Goal: Task Accomplishment & Management: Use online tool/utility

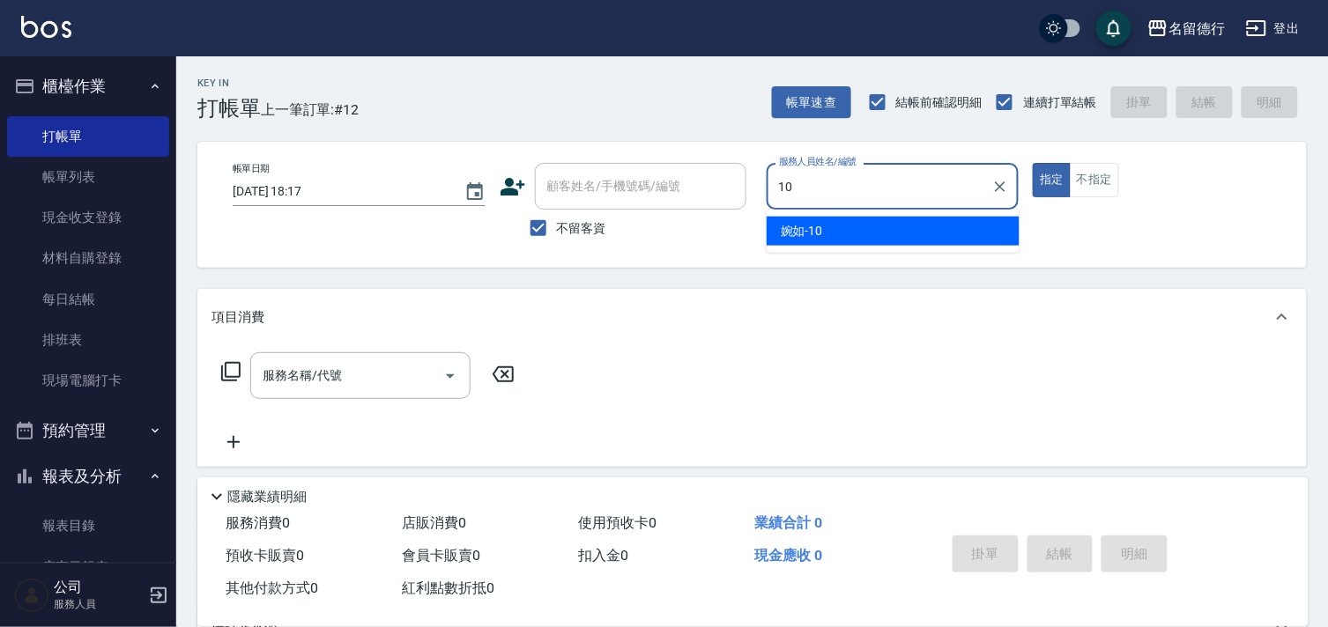
type input "婉如-10"
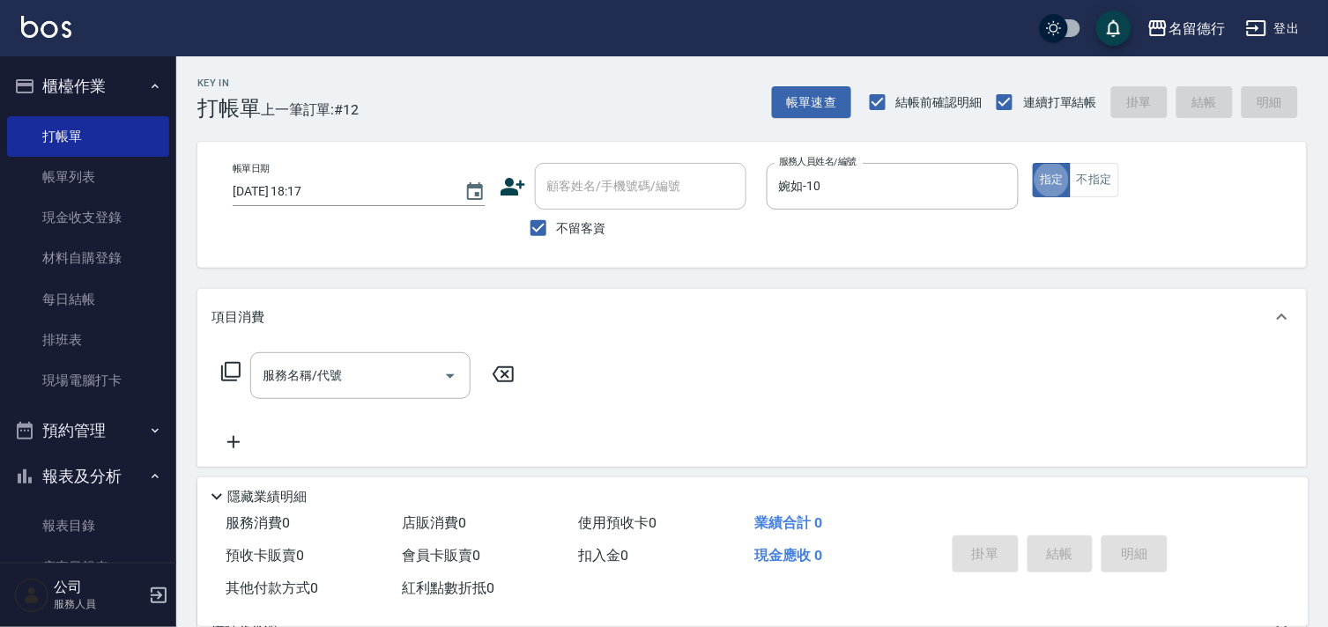
type button "true"
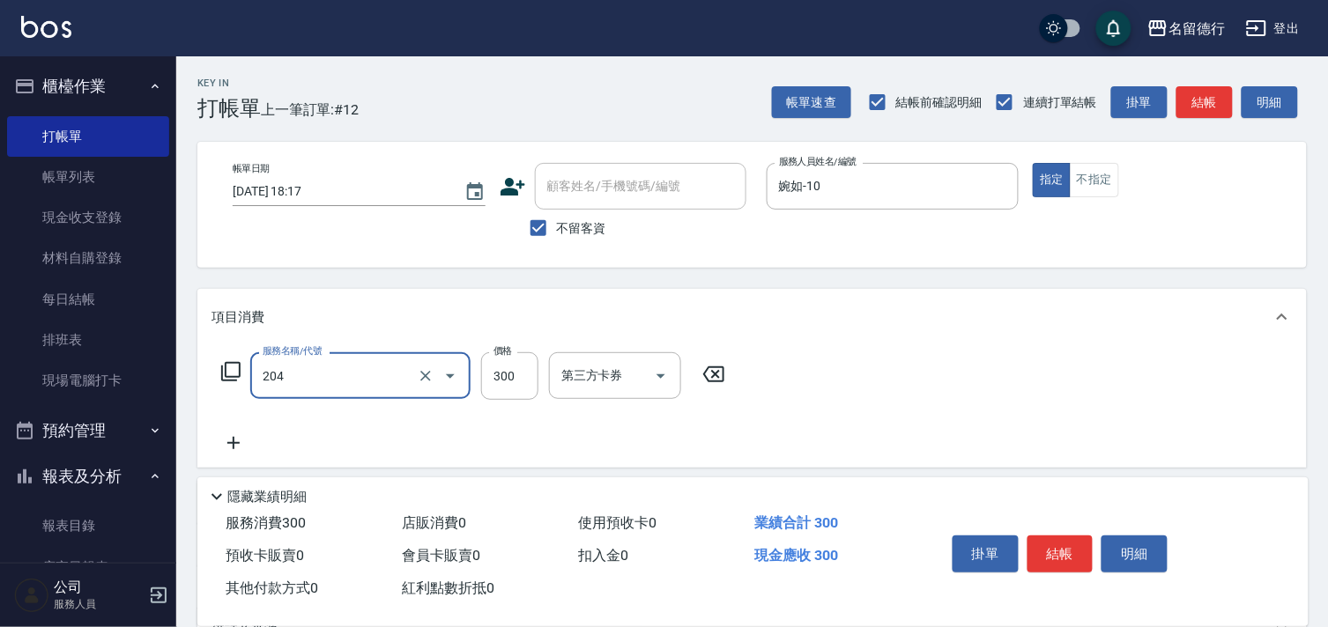
type input "洗髮(204)"
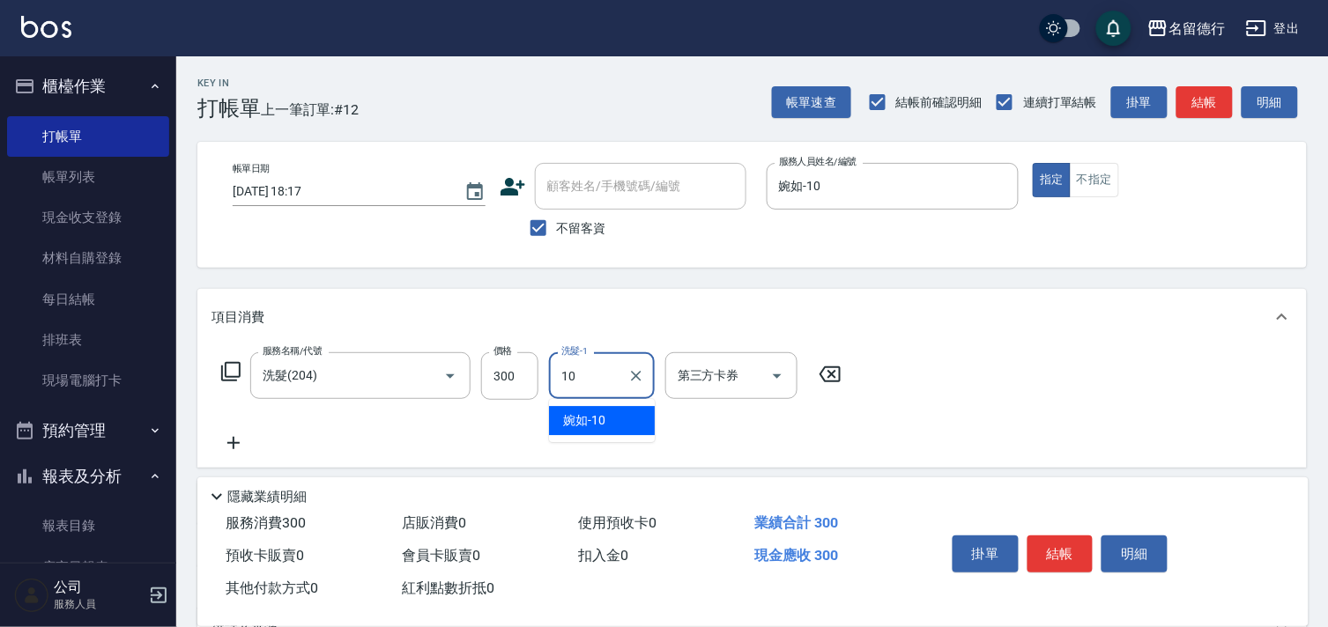
type input "婉如-10"
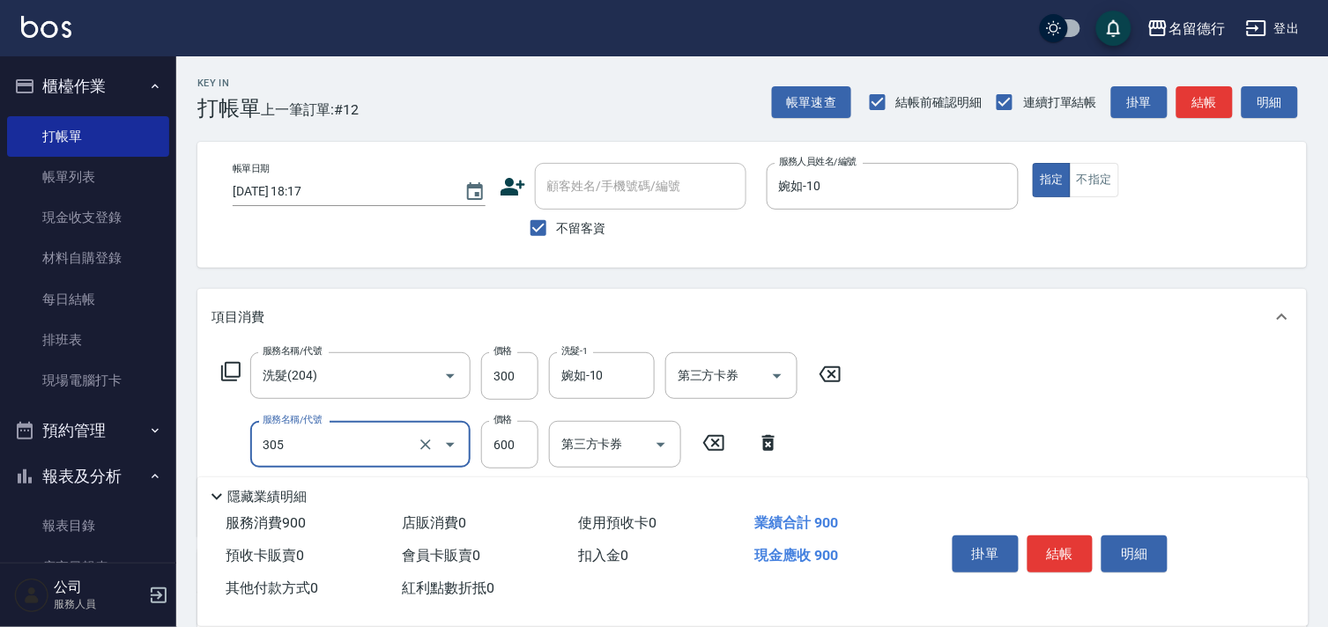
type input "剪髮(305)"
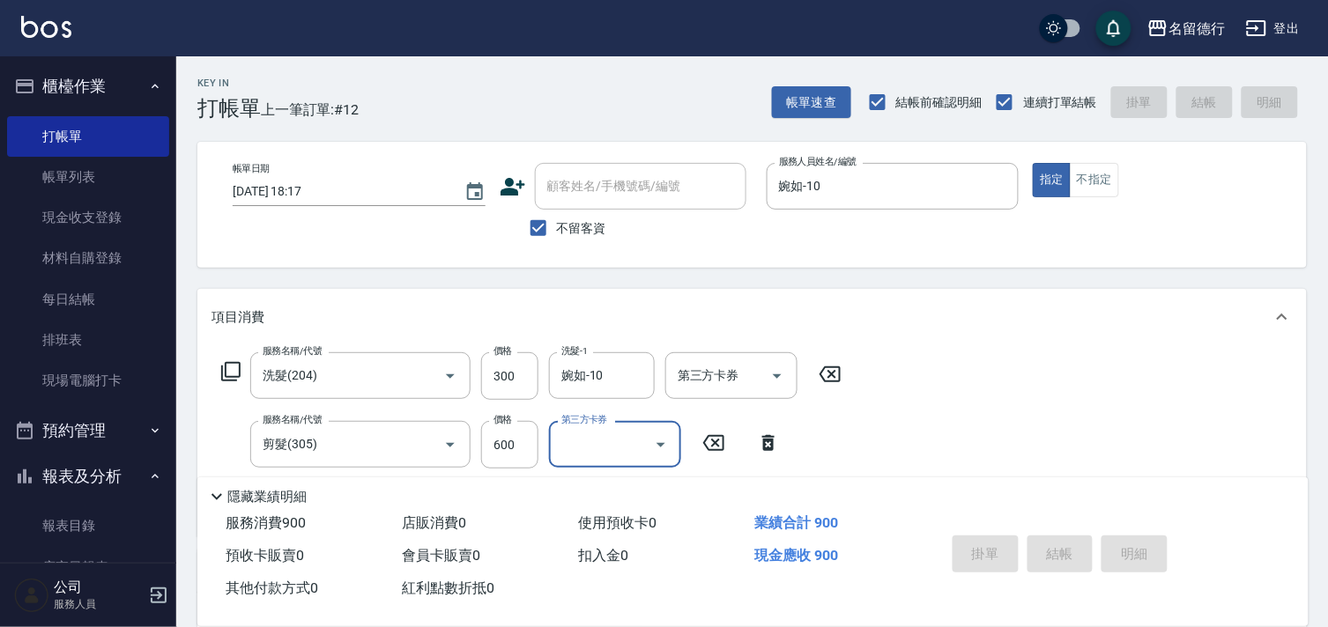
type input "2025/09/13 19:04"
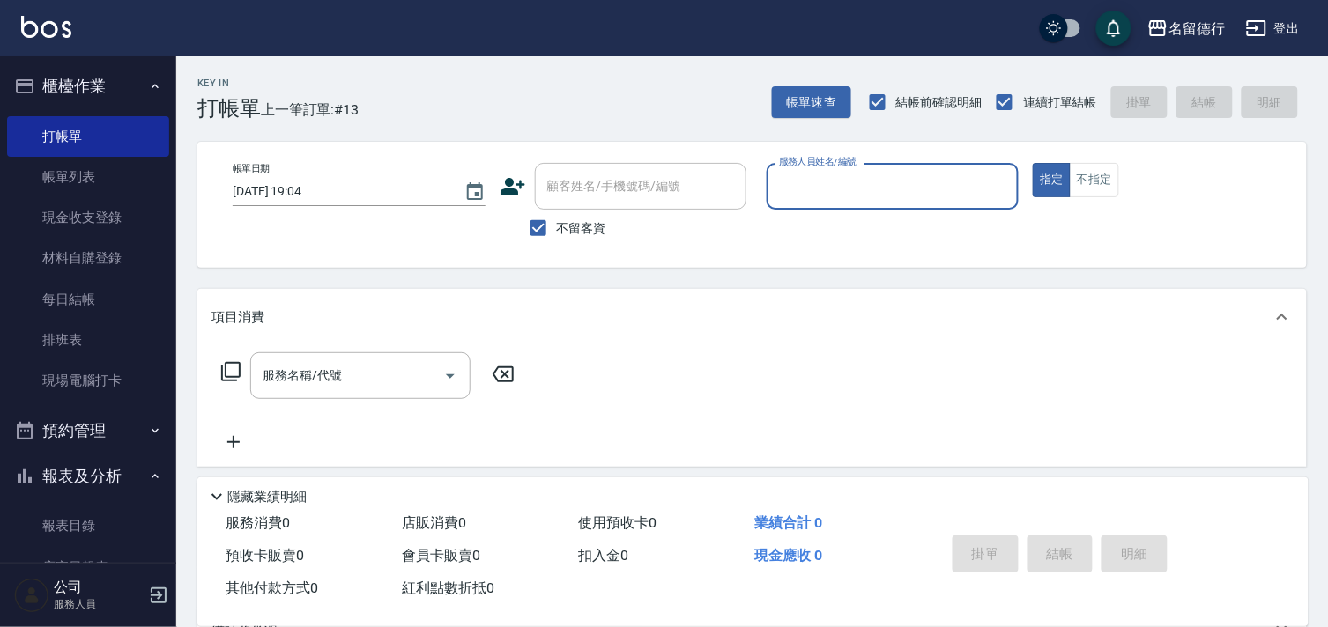
click at [864, 185] on input "服務人員姓名/編號" at bounding box center [892, 186] width 237 height 31
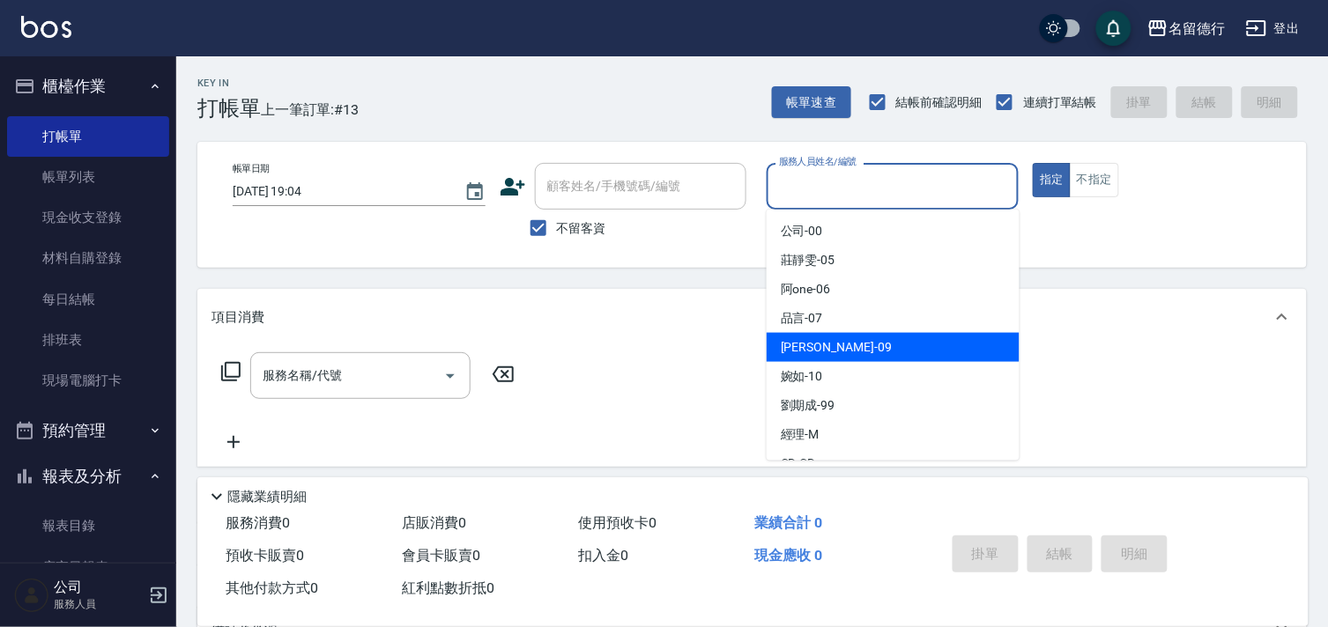
click at [794, 347] on span "TINA -09" at bounding box center [835, 347] width 111 height 18
type input "TINA-09"
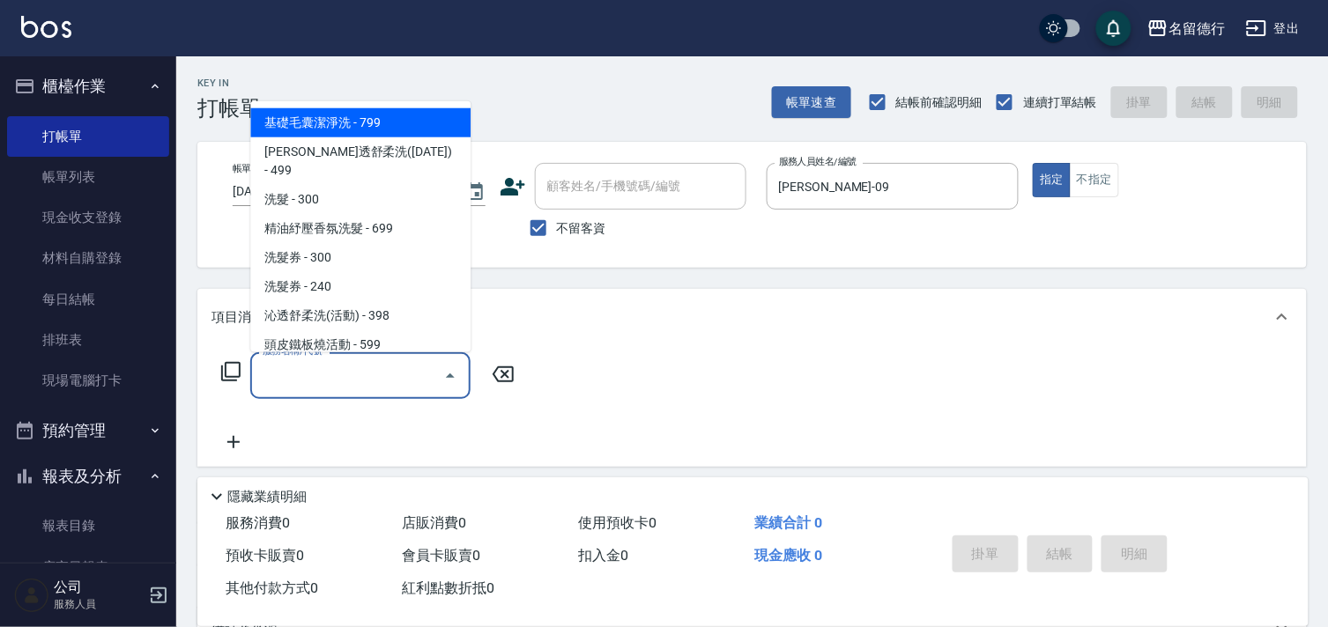
click at [366, 372] on input "服務名稱/代號" at bounding box center [347, 375] width 178 height 31
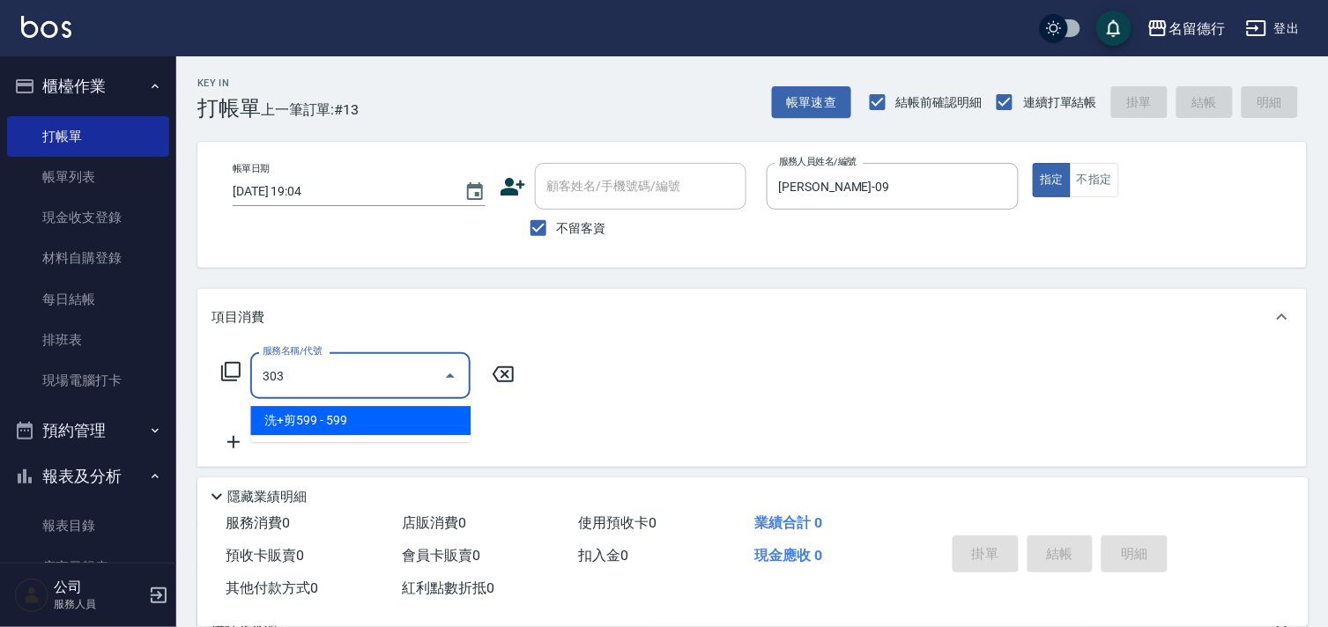
click at [396, 423] on span "洗+剪599 - 599" at bounding box center [360, 420] width 220 height 29
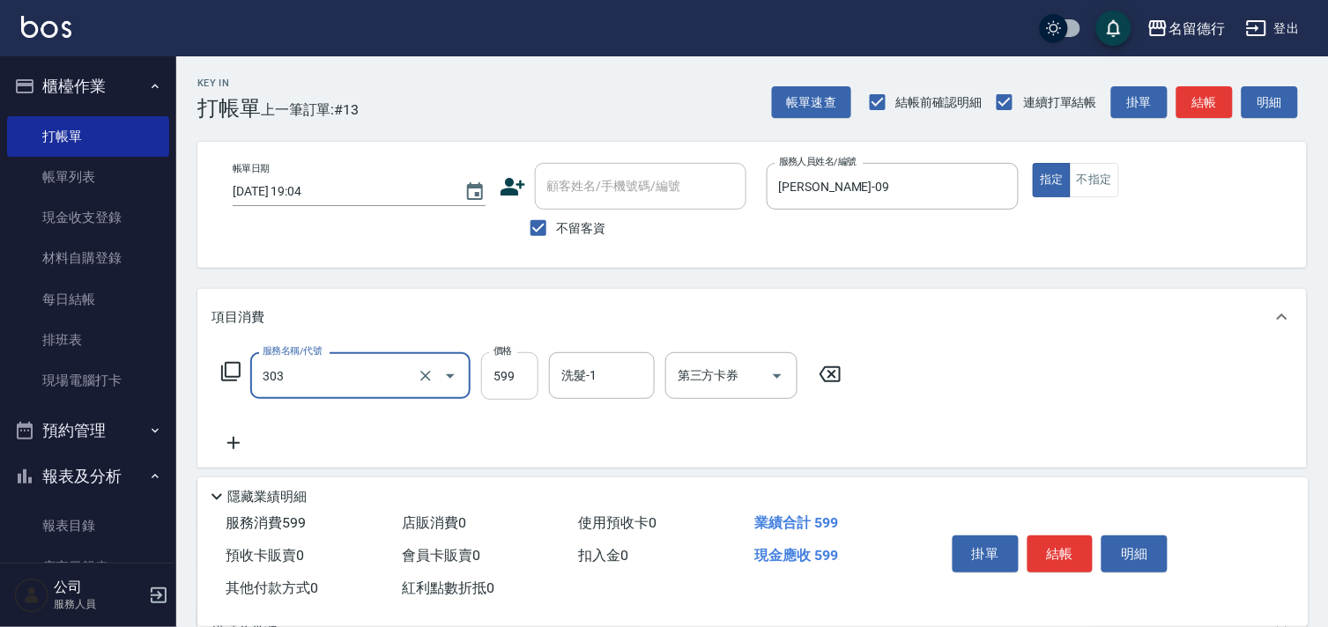
type input "洗+剪599(303)"
click at [526, 377] on input "599" at bounding box center [509, 376] width 57 height 48
type input "800"
click at [562, 388] on input "洗髮-1" at bounding box center [602, 375] width 90 height 31
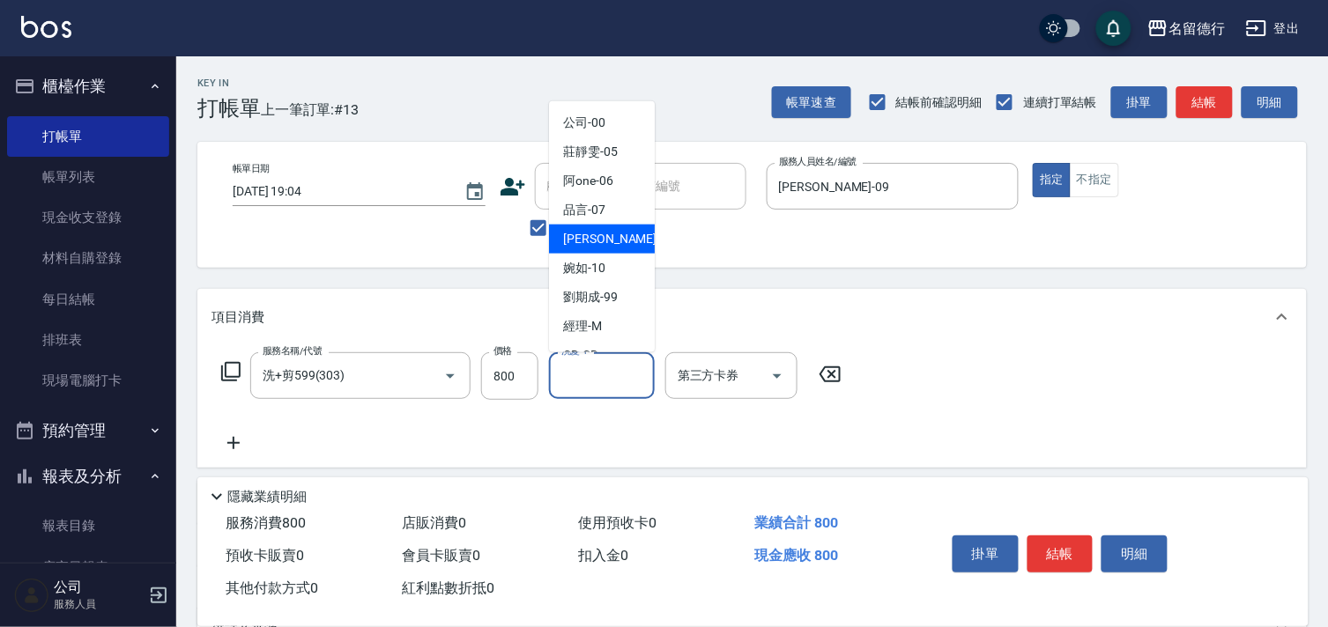
click at [590, 247] on span "TINA -09" at bounding box center [618, 239] width 111 height 18
type input "TINA-09"
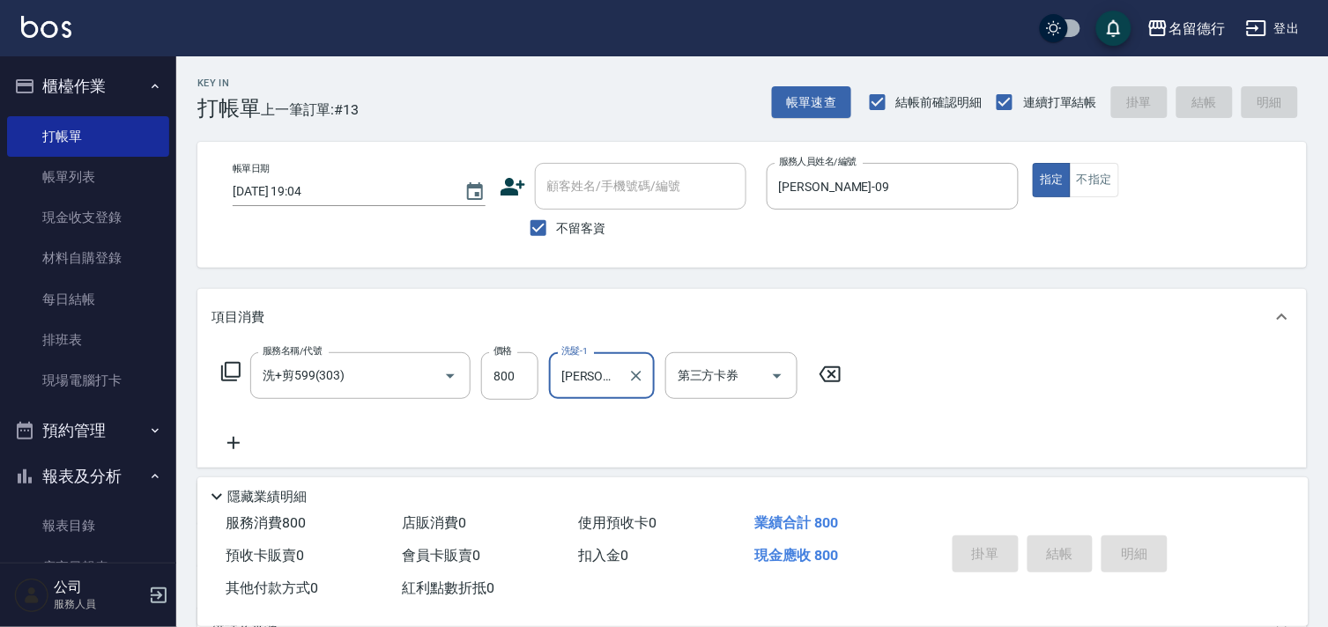
type input "2025/09/13 19:19"
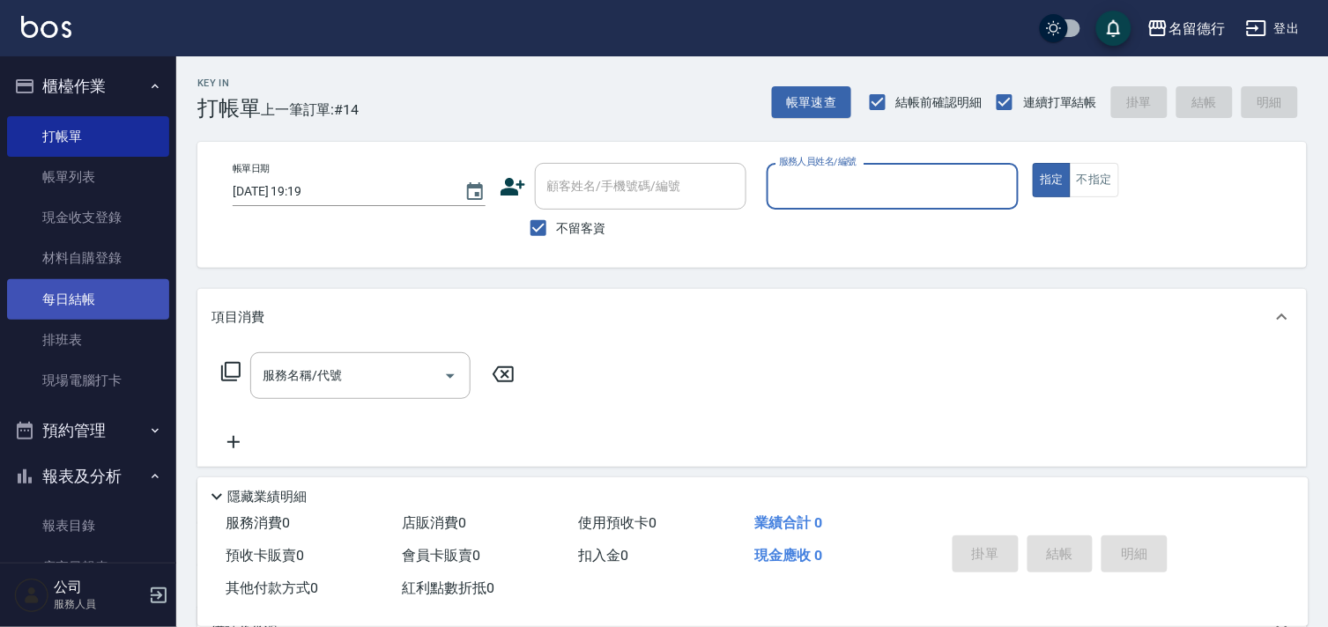
click at [72, 313] on link "每日結帳" at bounding box center [88, 299] width 162 height 41
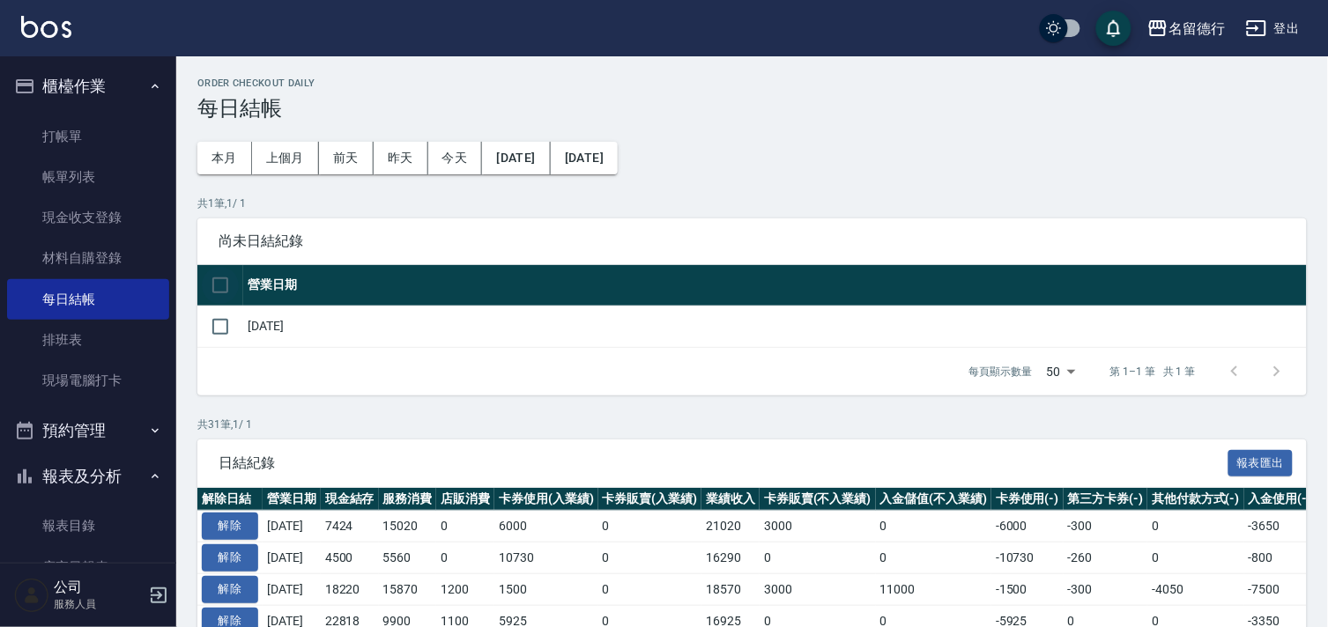
click at [222, 285] on input "checkbox" at bounding box center [220, 285] width 37 height 37
checkbox input "true"
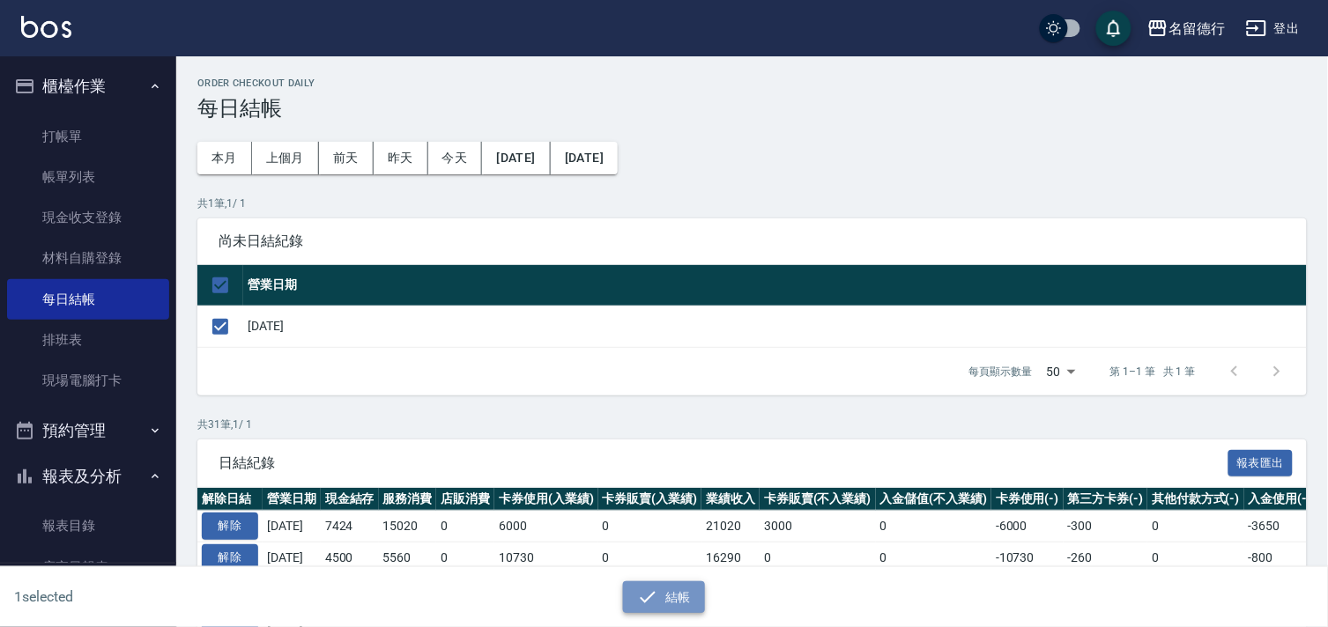
click at [662, 590] on button "結帳" at bounding box center [664, 597] width 82 height 33
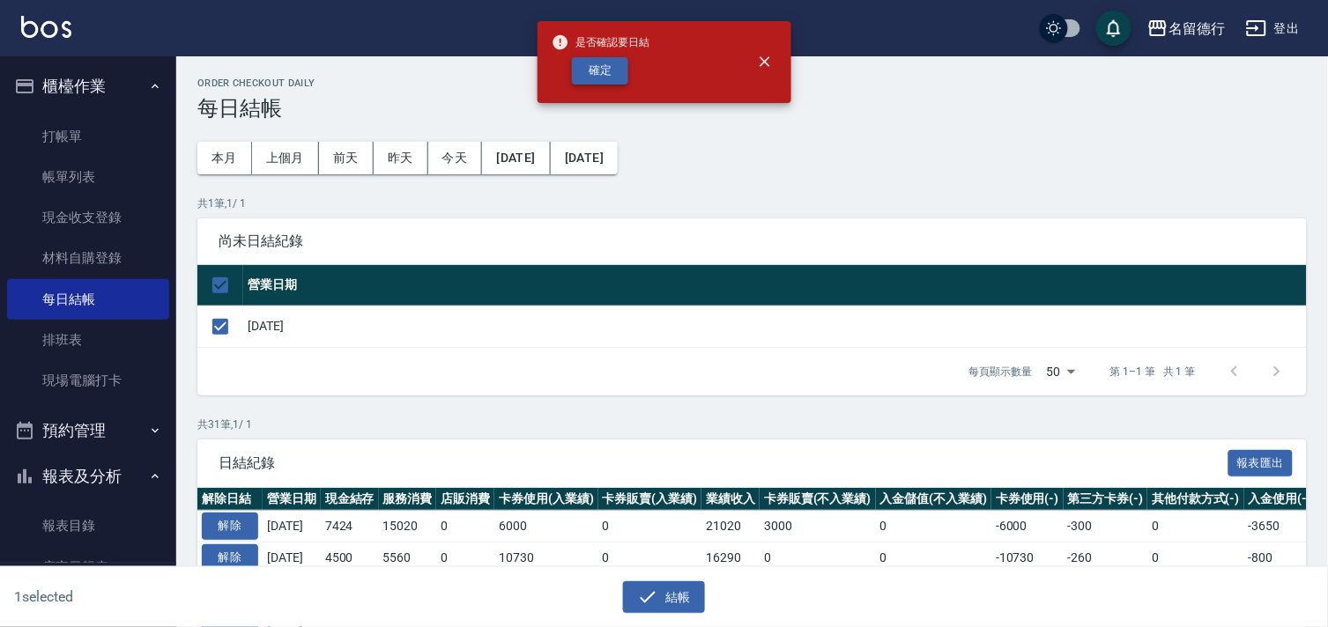
click at [601, 72] on button "確定" at bounding box center [600, 70] width 56 height 27
checkbox input "false"
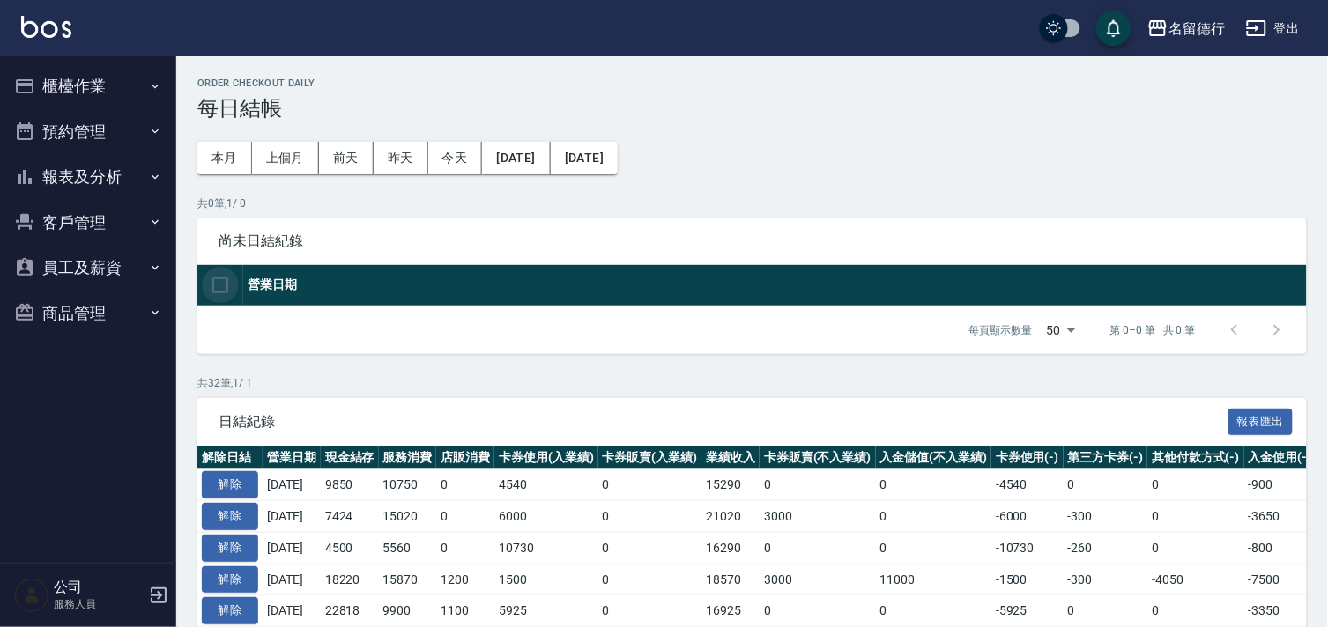
drag, startPoint x: 229, startPoint y: 285, endPoint x: 386, endPoint y: 242, distance: 162.6
click at [240, 284] on th at bounding box center [220, 285] width 46 height 41
click at [67, 167] on button "報表及分析" at bounding box center [88, 177] width 162 height 46
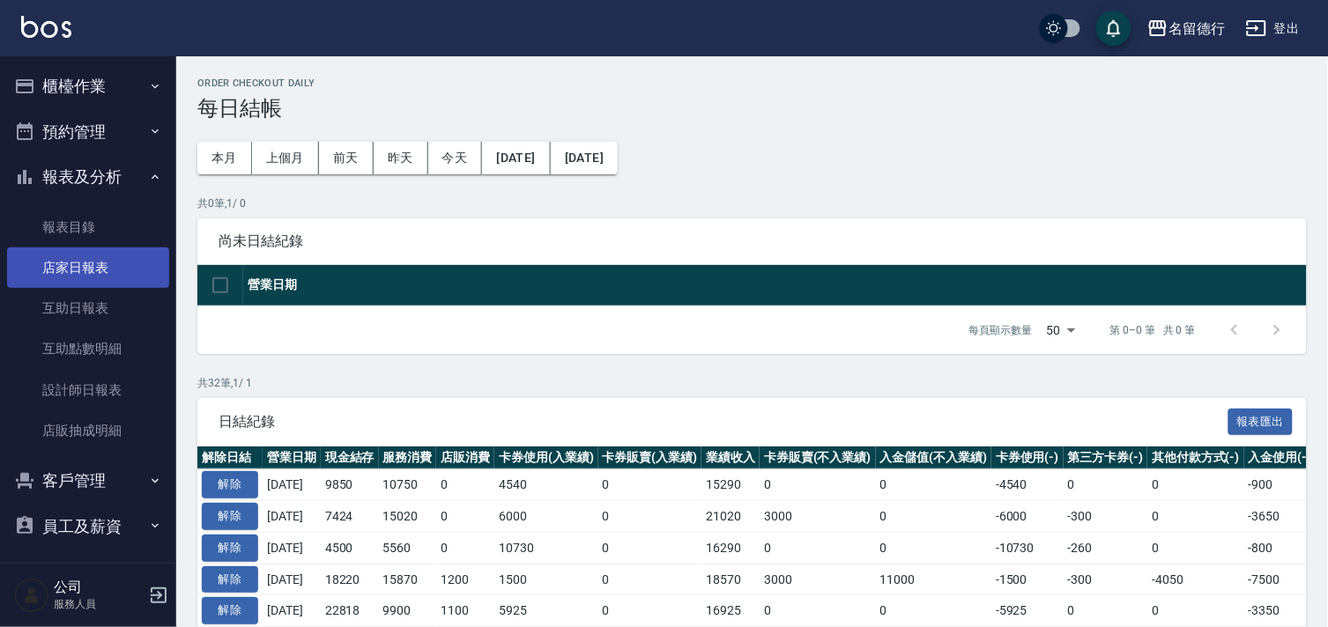
click at [73, 261] on link "店家日報表" at bounding box center [88, 268] width 162 height 41
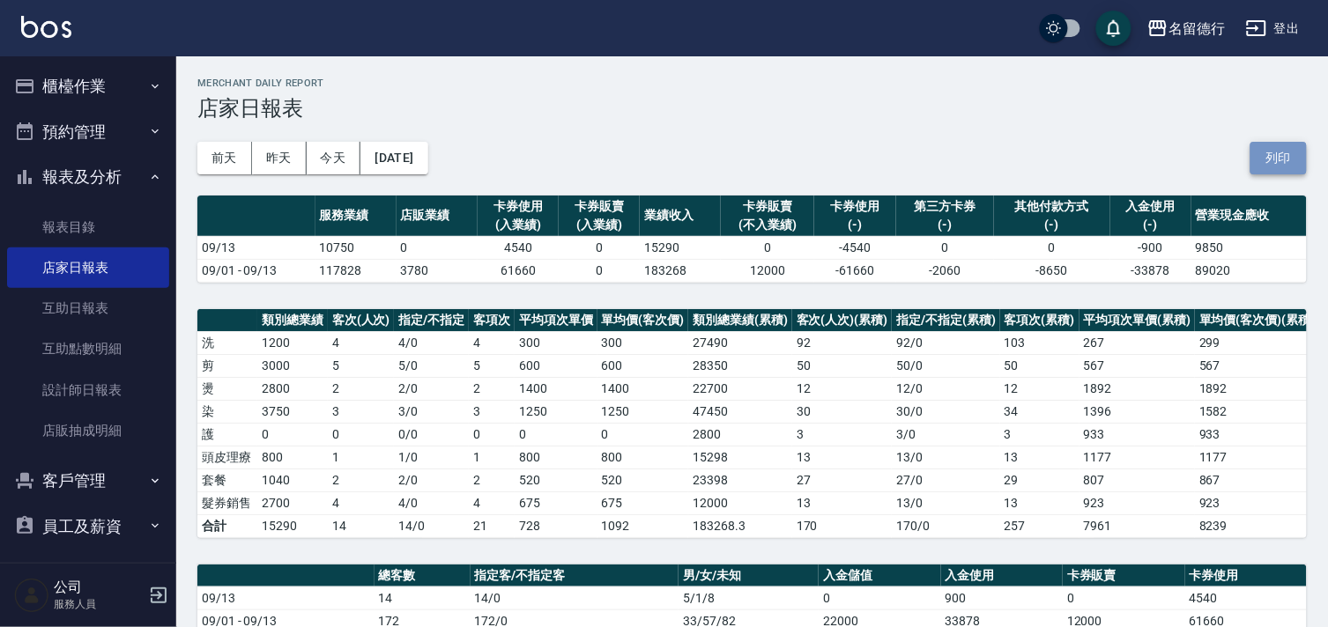
click at [1261, 159] on button "列印" at bounding box center [1278, 158] width 56 height 33
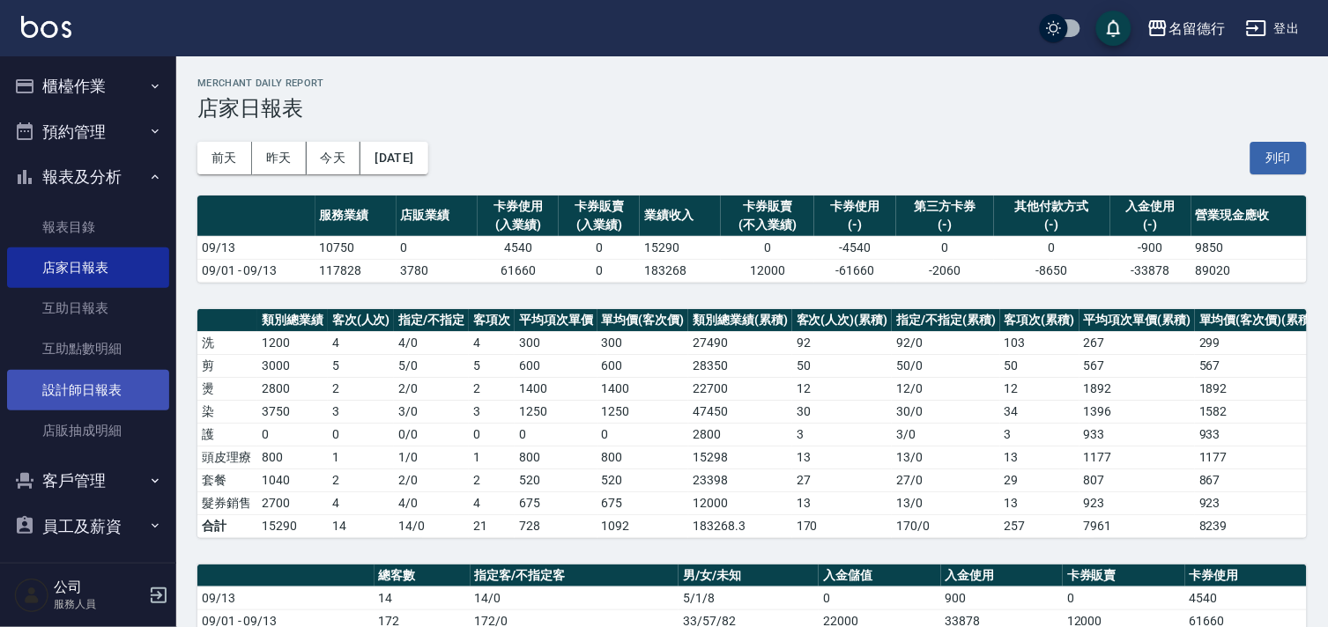
click at [65, 390] on link "設計師日報表" at bounding box center [88, 390] width 162 height 41
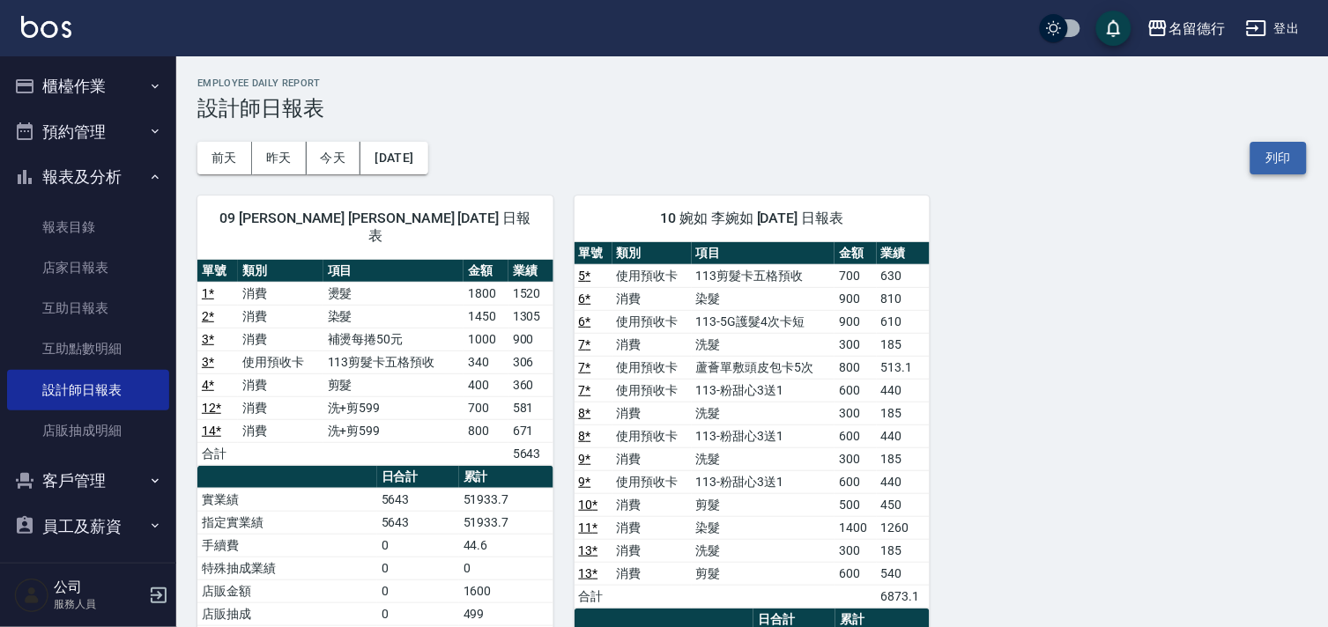
click at [1278, 156] on button "列印" at bounding box center [1278, 158] width 56 height 33
